Goal: Task Accomplishment & Management: Complete application form

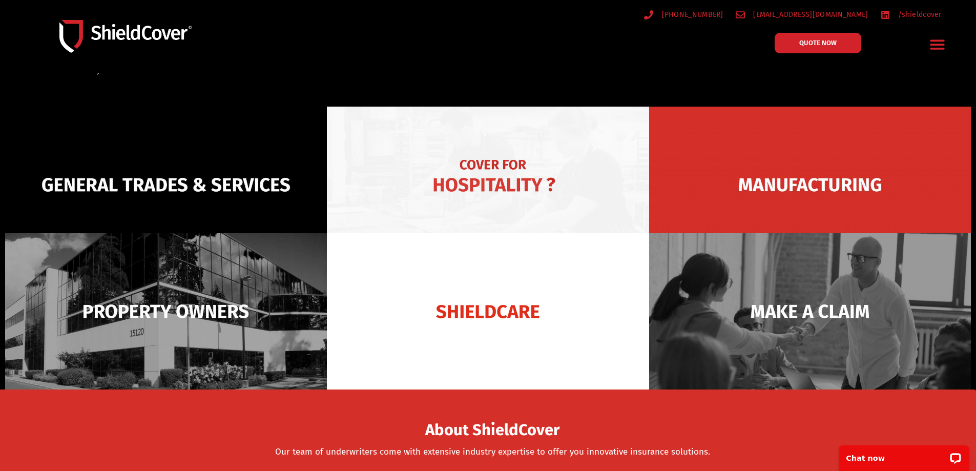
scroll to position [128, 0]
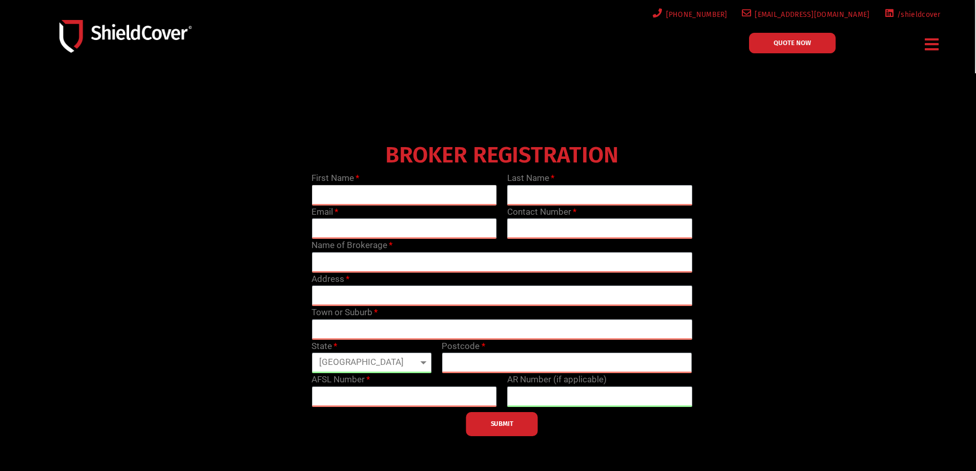
click at [369, 193] on input "text" at bounding box center [404, 195] width 185 height 20
type input "[PERSON_NAME]"
click at [537, 199] on input "text" at bounding box center [599, 195] width 185 height 20
type input "[PERSON_NAME]"
click at [410, 225] on input "email" at bounding box center [404, 228] width 185 height 20
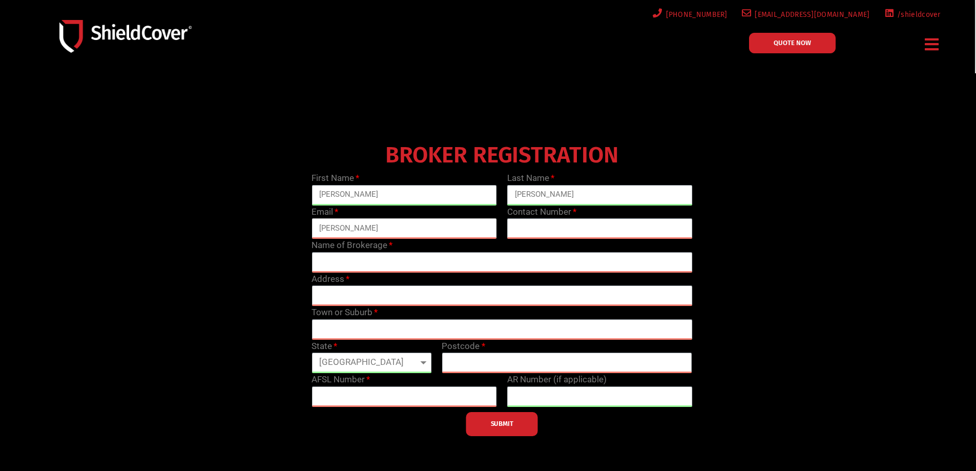
type input "[PERSON_NAME]"
click at [519, 191] on input "[PERSON_NAME]" at bounding box center [599, 195] width 185 height 20
type input "[PERSON_NAME]"
drag, startPoint x: 352, startPoint y: 230, endPoint x: 355, endPoint y: 223, distance: 7.3
click at [352, 230] on input "[PERSON_NAME]" at bounding box center [404, 228] width 185 height 20
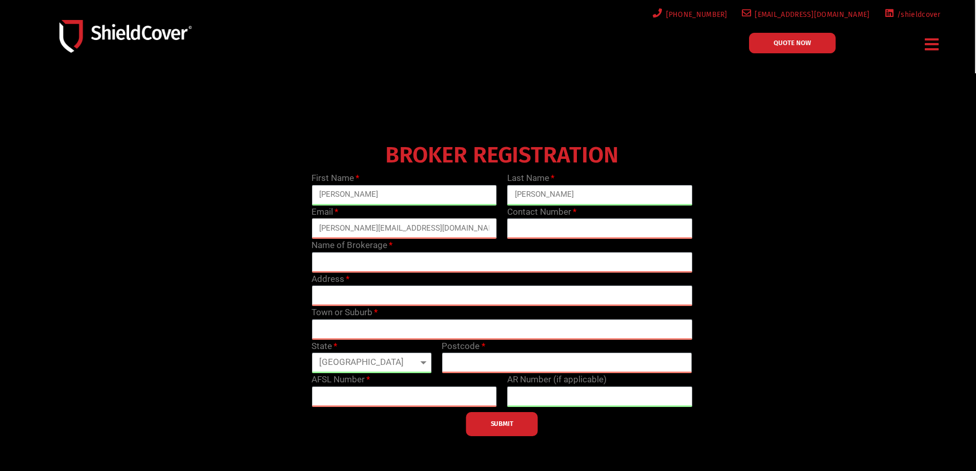
type input "[PERSON_NAME][EMAIL_ADDRESS][DOMAIN_NAME]"
click at [580, 222] on input "text" at bounding box center [599, 228] width 185 height 20
type input "0393794555"
click at [409, 274] on div "Address" at bounding box center [501, 290] width 391 height 34
click at [407, 265] on input "text" at bounding box center [502, 262] width 381 height 20
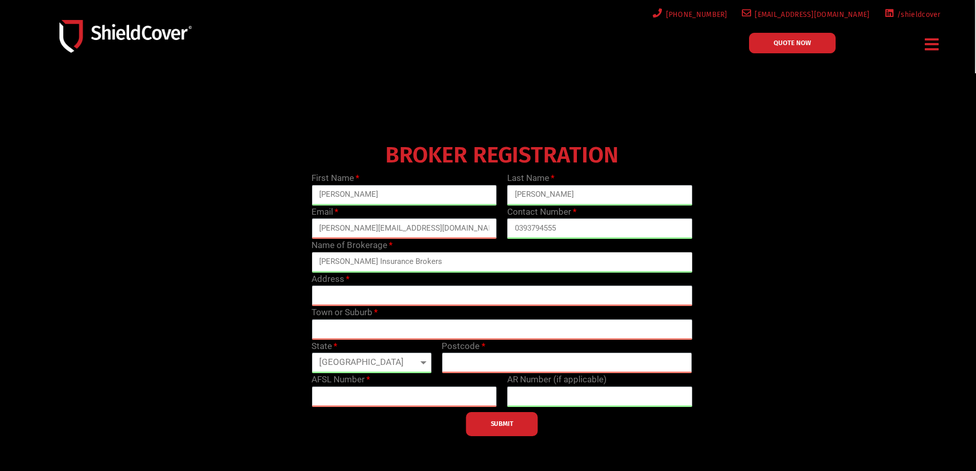
type input "[PERSON_NAME] Insurance Brokers"
click at [369, 297] on input "text" at bounding box center [502, 295] width 381 height 20
type input "[STREET_ADDRESS]"
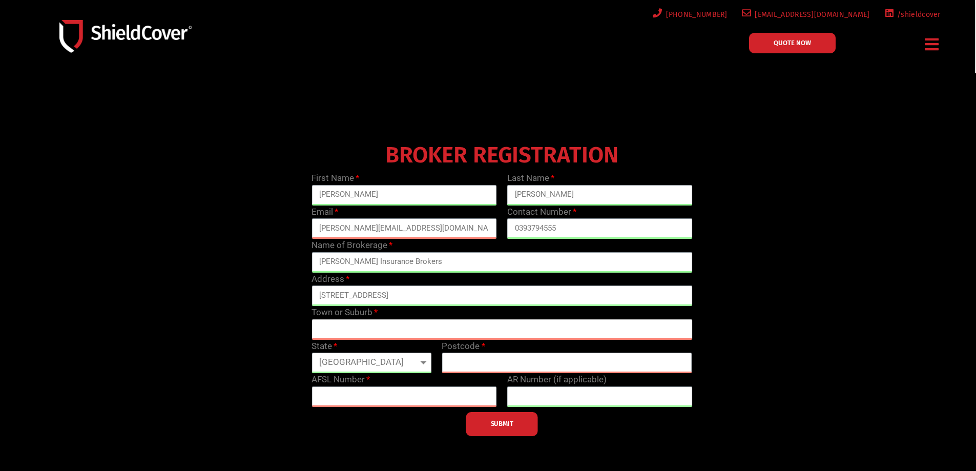
type input "NIDDRIE"
select select "VIC"
type input "3042"
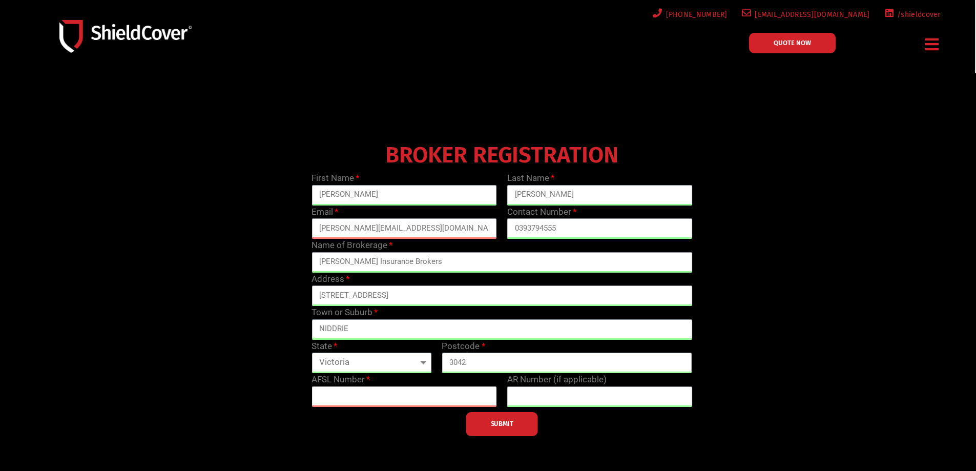
click at [401, 398] on input "text" at bounding box center [404, 396] width 185 height 20
paste input "241064"
type input "241064"
click at [506, 425] on span "SUBMIT" at bounding box center [502, 424] width 23 height 2
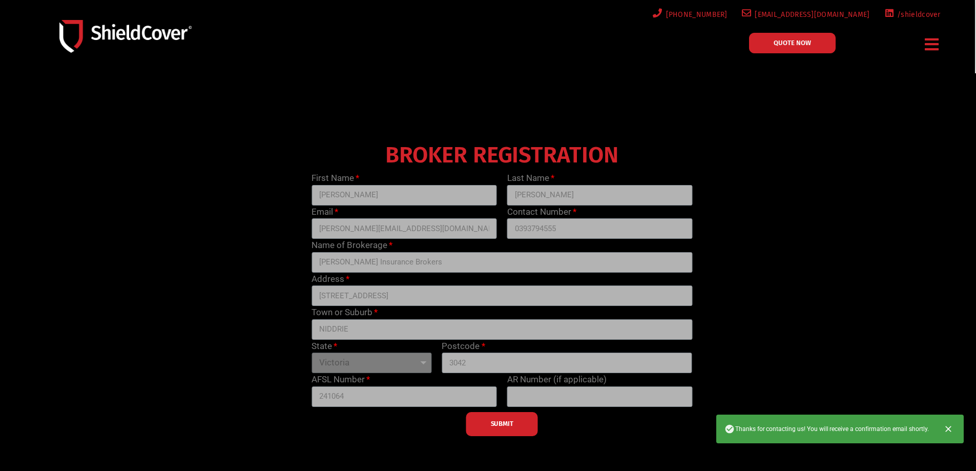
click at [952, 428] on icon "Close" at bounding box center [948, 429] width 10 height 10
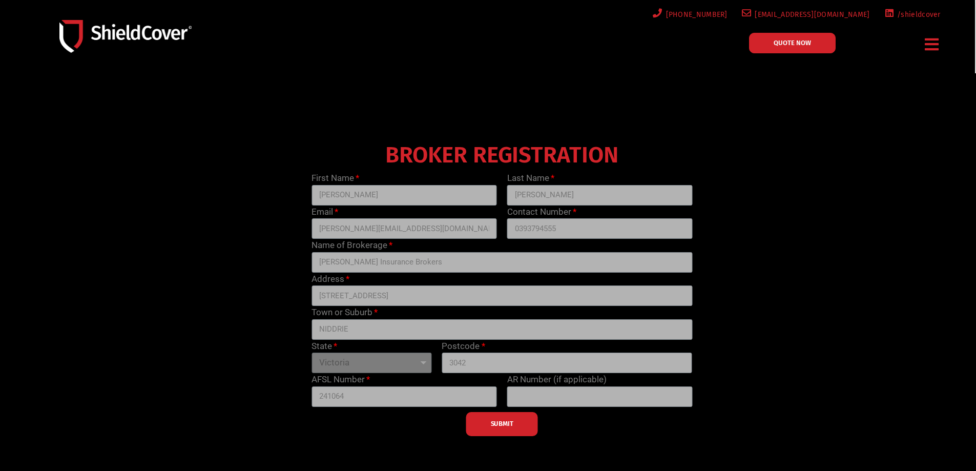
click at [522, 429] on div "SUBMIT" at bounding box center [501, 421] width 391 height 29
click at [491, 423] on div "SUBMIT" at bounding box center [501, 421] width 391 height 29
